Goal: Information Seeking & Learning: Learn about a topic

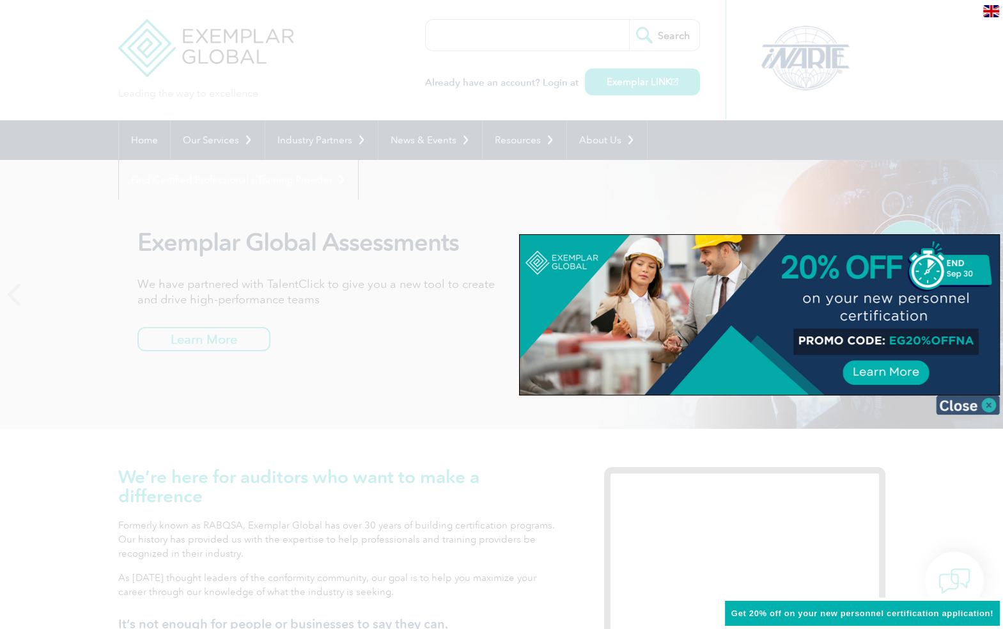
click at [987, 403] on img at bounding box center [968, 404] width 64 height 19
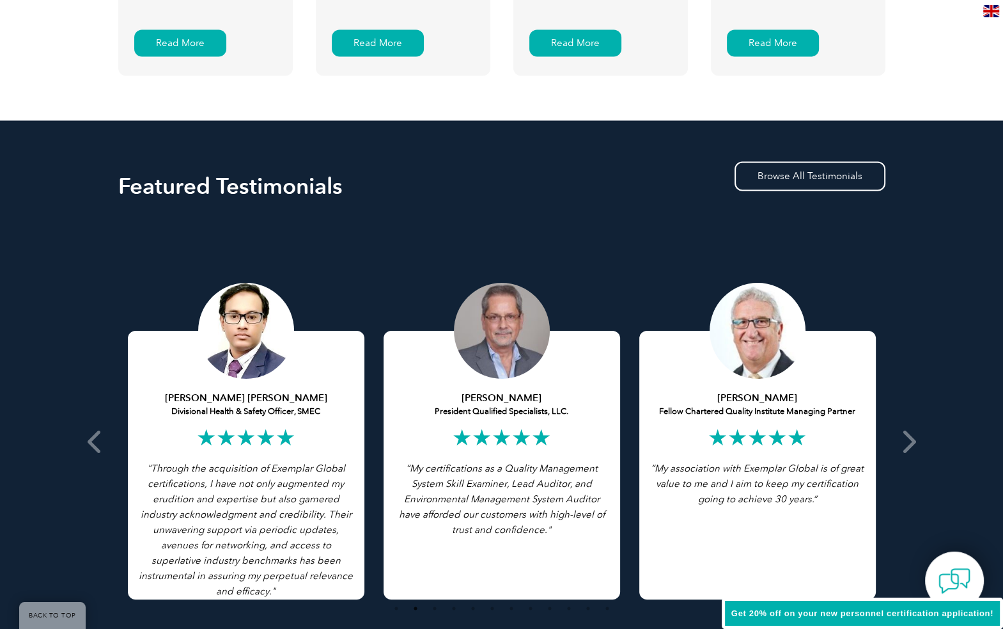
scroll to position [2302, 0]
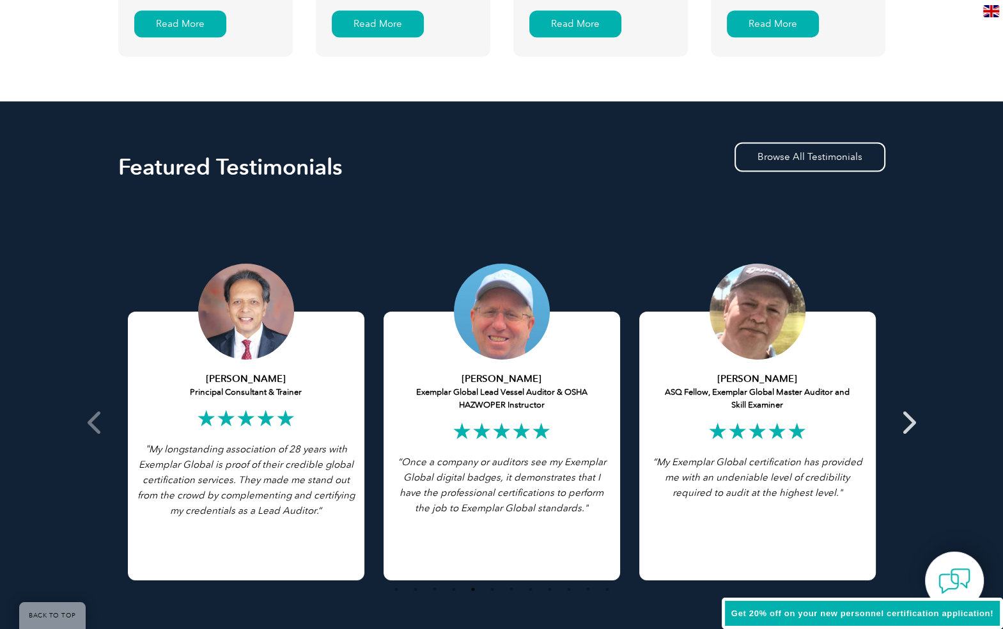
click at [915, 421] on icon at bounding box center [908, 421] width 16 height 0
click at [914, 421] on icon at bounding box center [908, 421] width 16 height 0
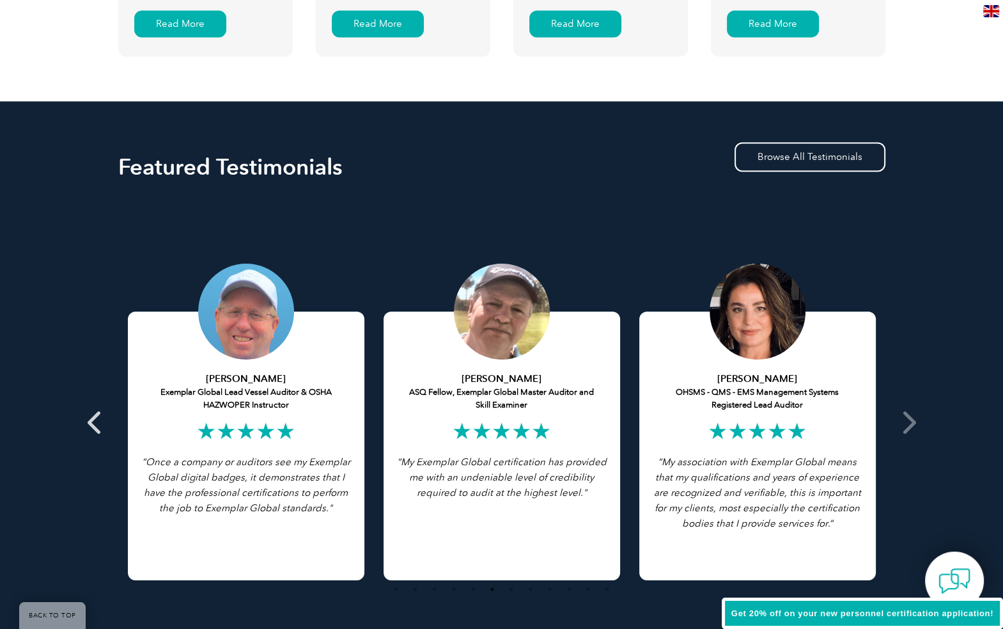
click at [95, 421] on icon at bounding box center [96, 421] width 16 height 0
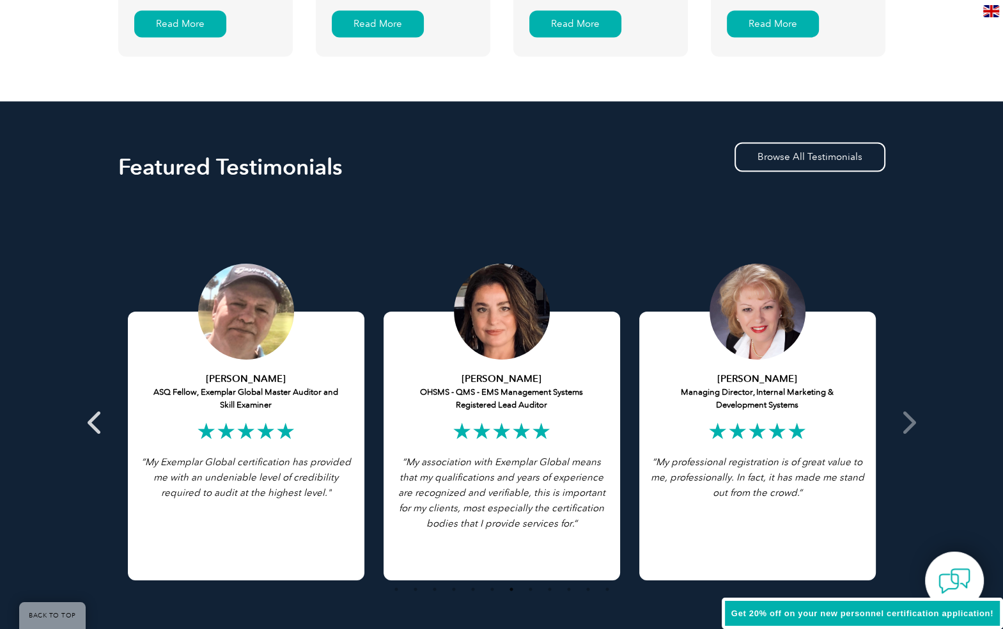
click at [95, 421] on icon at bounding box center [96, 421] width 16 height 0
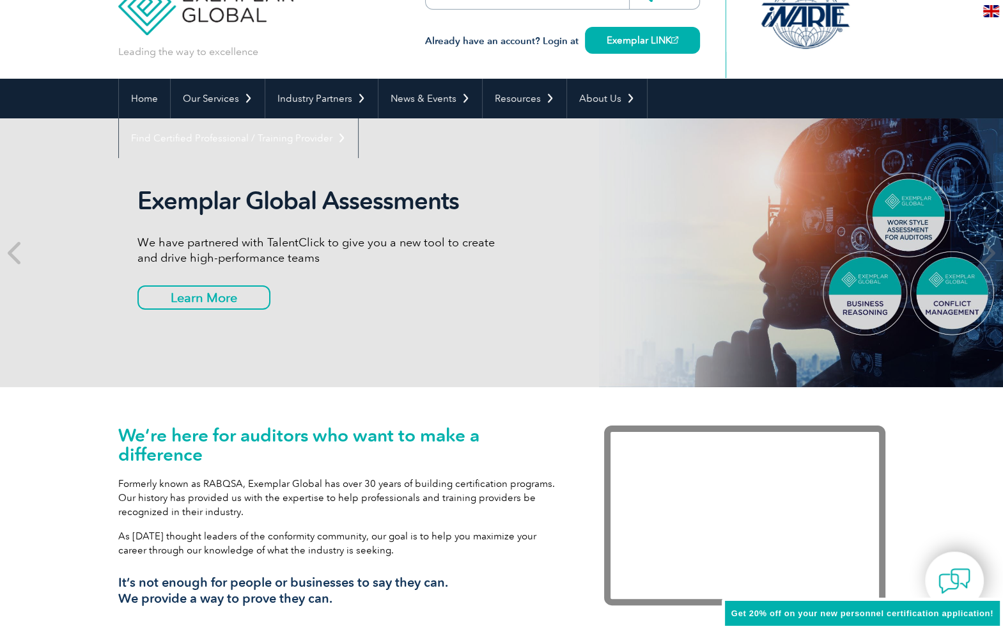
scroll to position [64, 0]
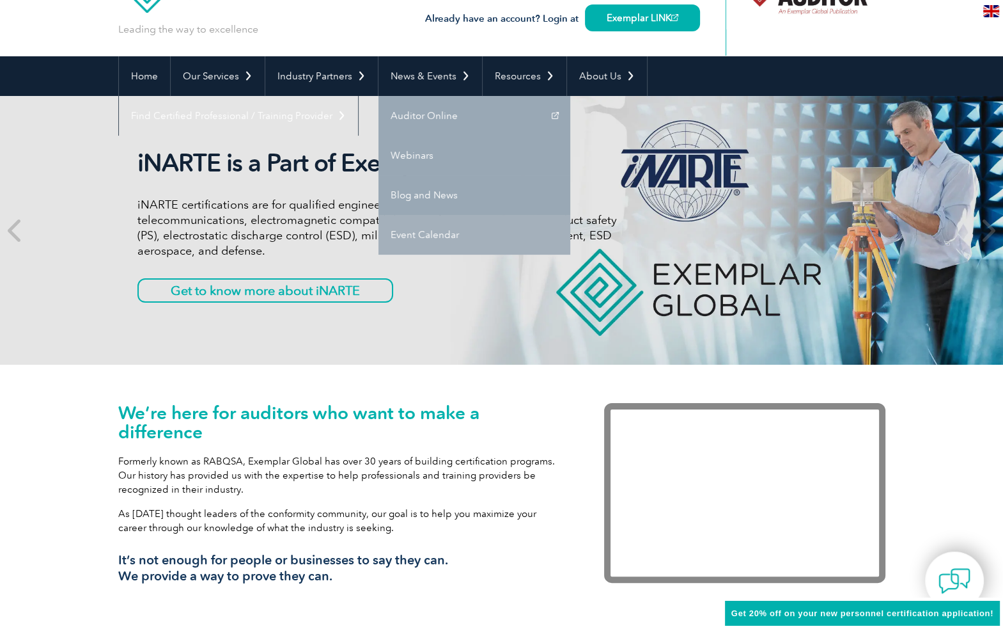
click at [432, 233] on link "Event Calendar" at bounding box center [475, 235] width 192 height 40
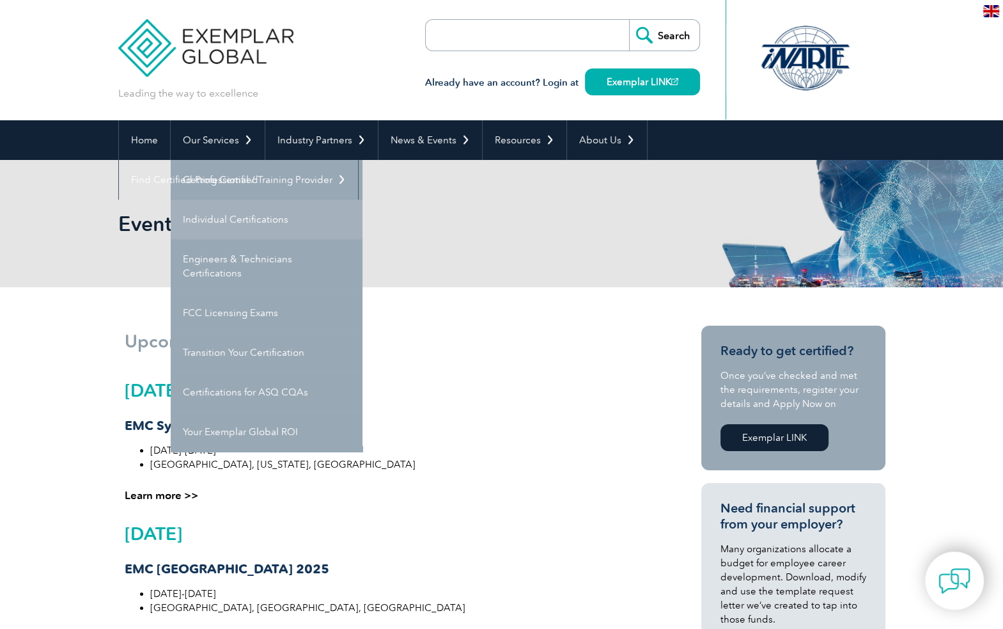
click at [199, 215] on link "Individual Certifications" at bounding box center [267, 219] width 192 height 40
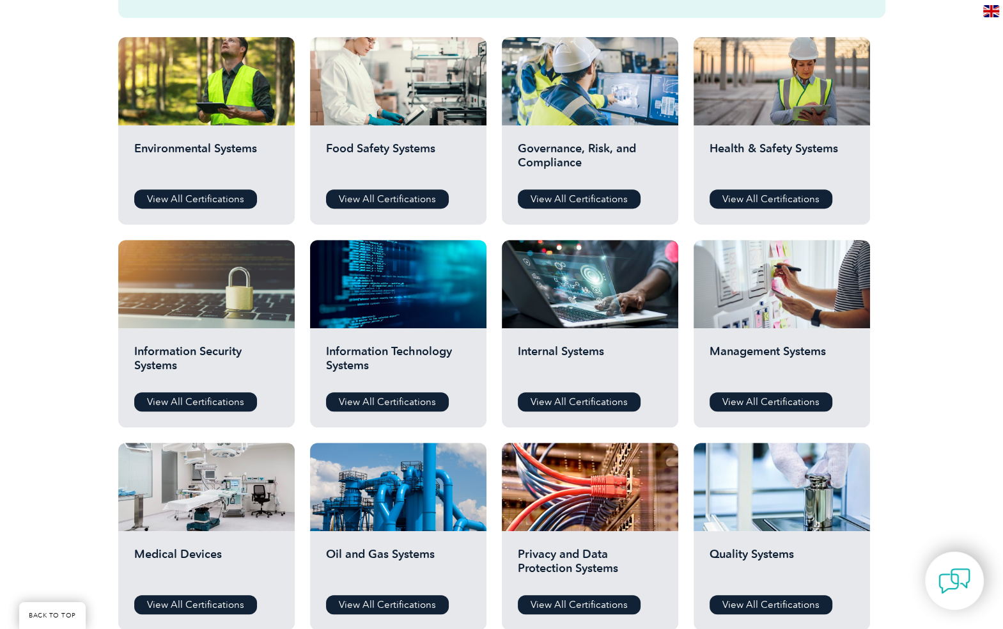
scroll to position [448, 0]
click at [585, 191] on link "View All Certifications" at bounding box center [579, 198] width 123 height 19
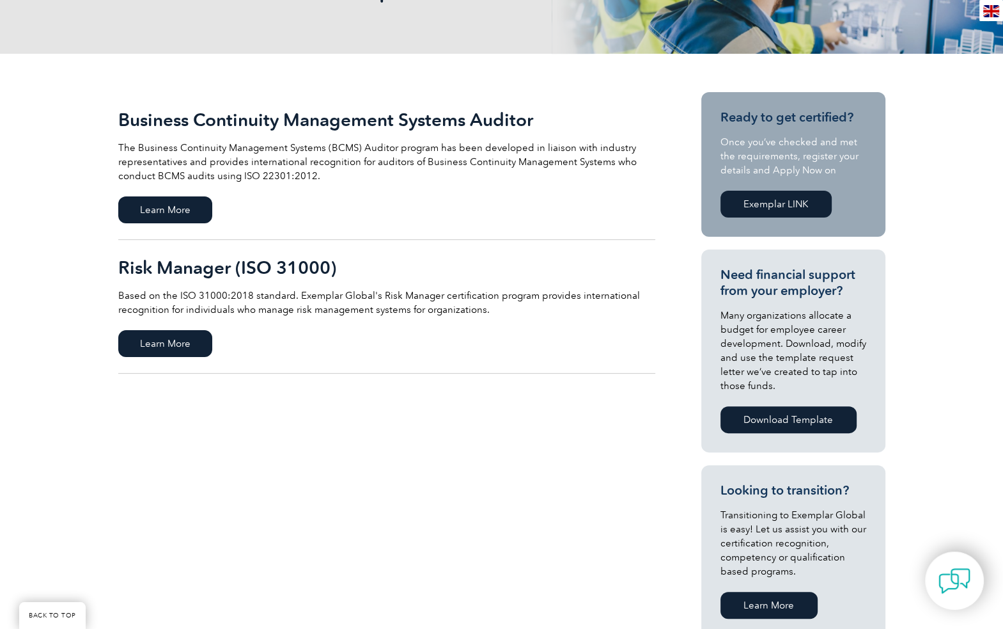
scroll to position [256, 0]
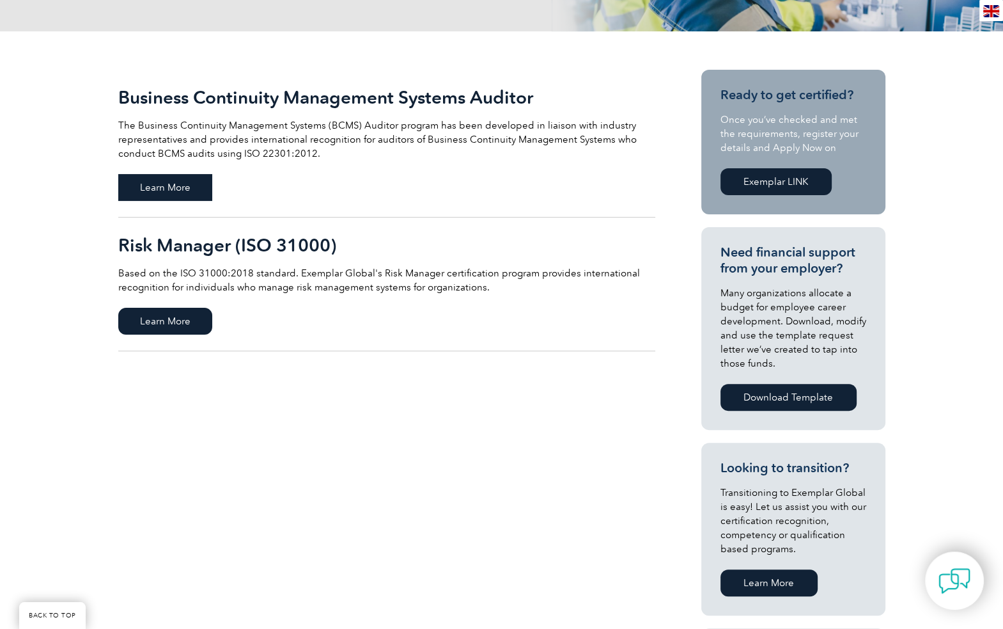
click at [156, 179] on span "Learn More" at bounding box center [165, 187] width 94 height 27
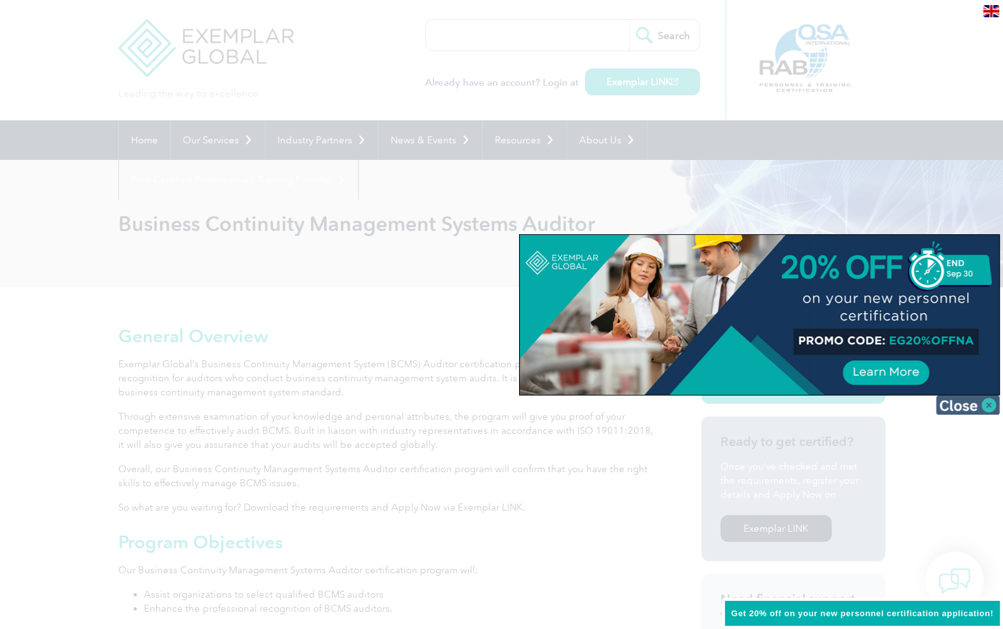
click at [987, 403] on img at bounding box center [968, 404] width 64 height 19
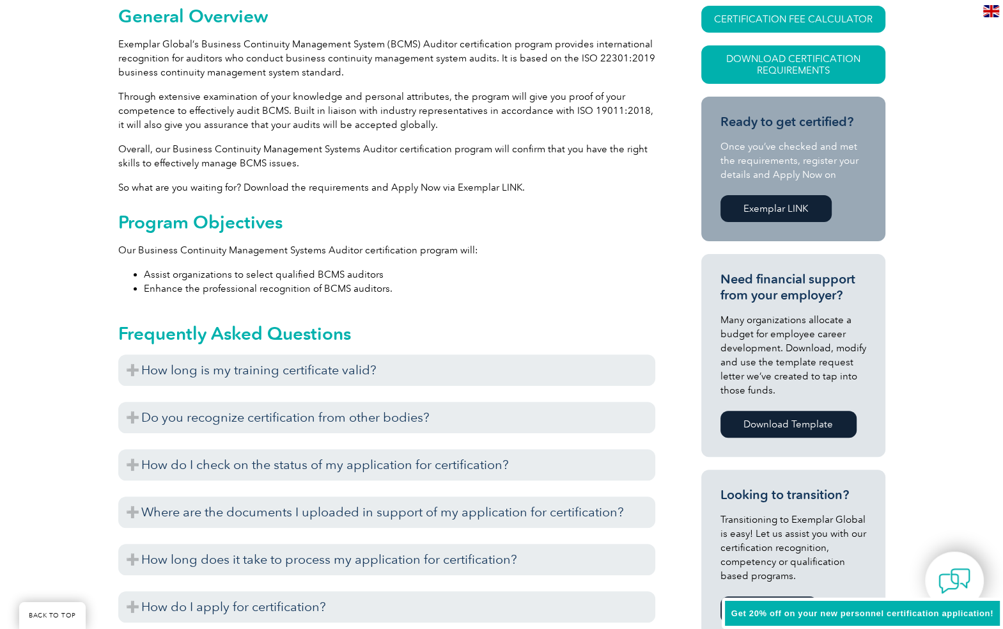
scroll to position [384, 0]
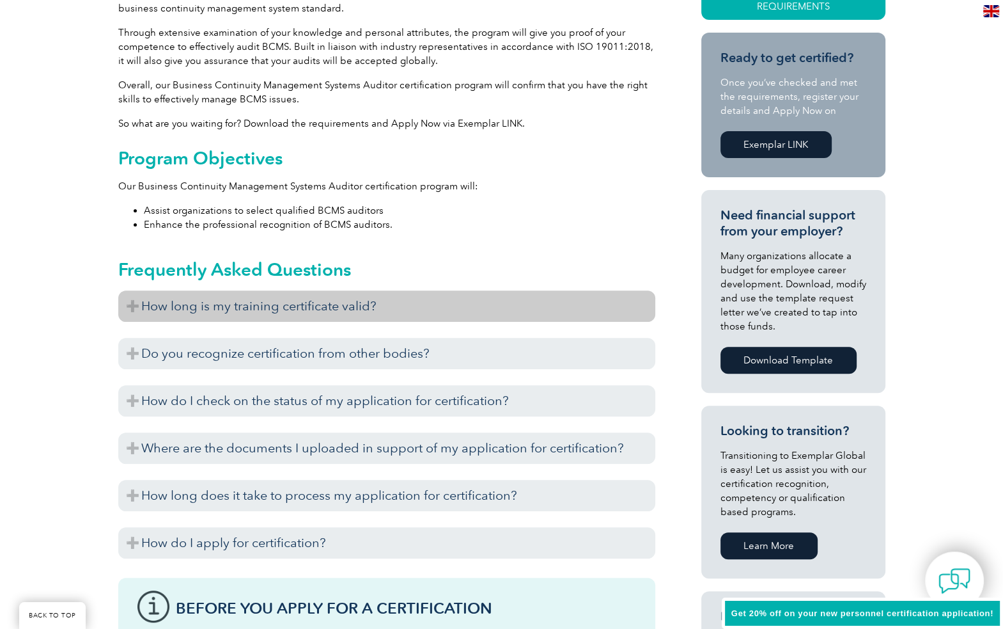
click at [137, 306] on h3 "How long is my training certificate valid?" at bounding box center [386, 305] width 537 height 31
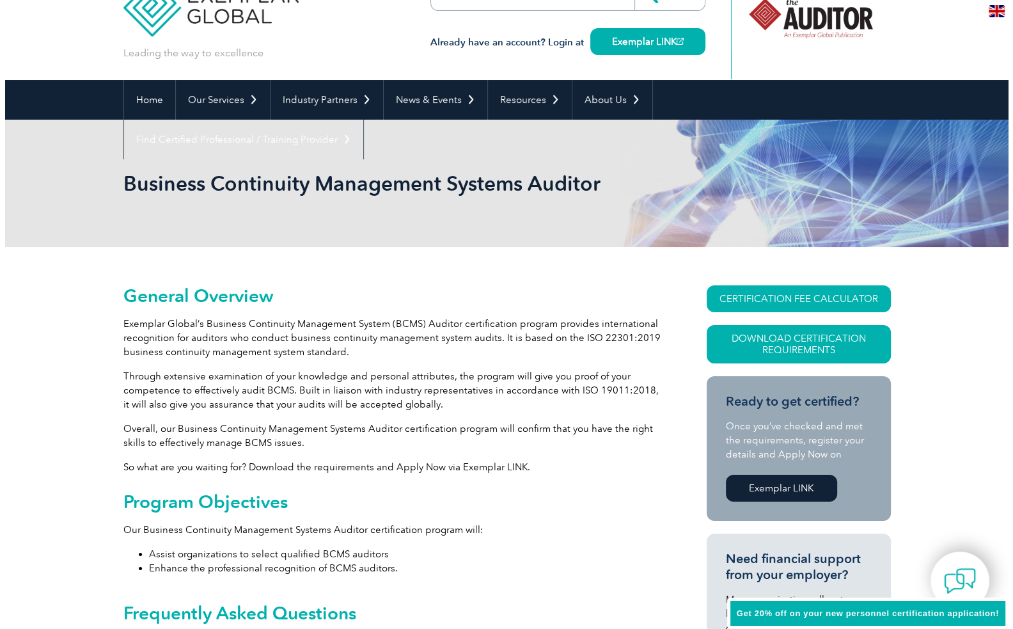
scroll to position [0, 0]
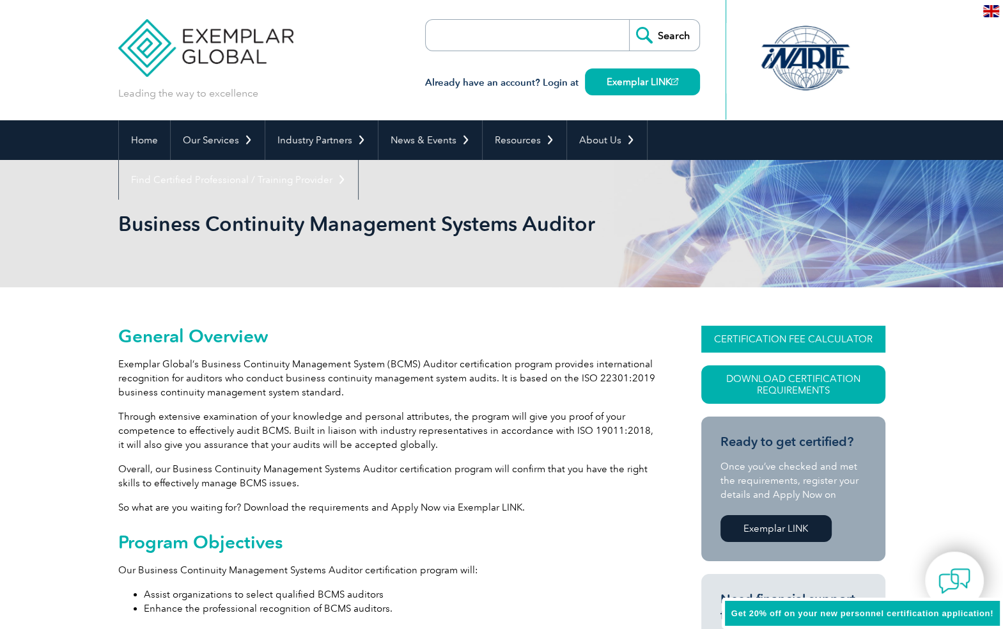
click at [786, 339] on link "CERTIFICATION FEE CALCULATOR" at bounding box center [793, 338] width 184 height 27
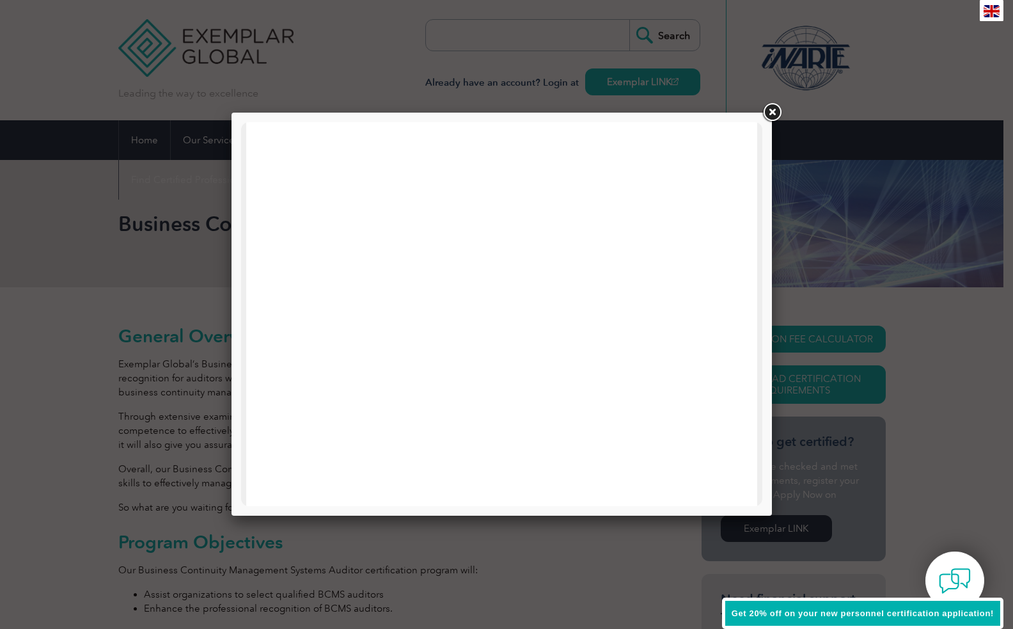
scroll to position [203, 0]
